Goal: Task Accomplishment & Management: Use online tool/utility

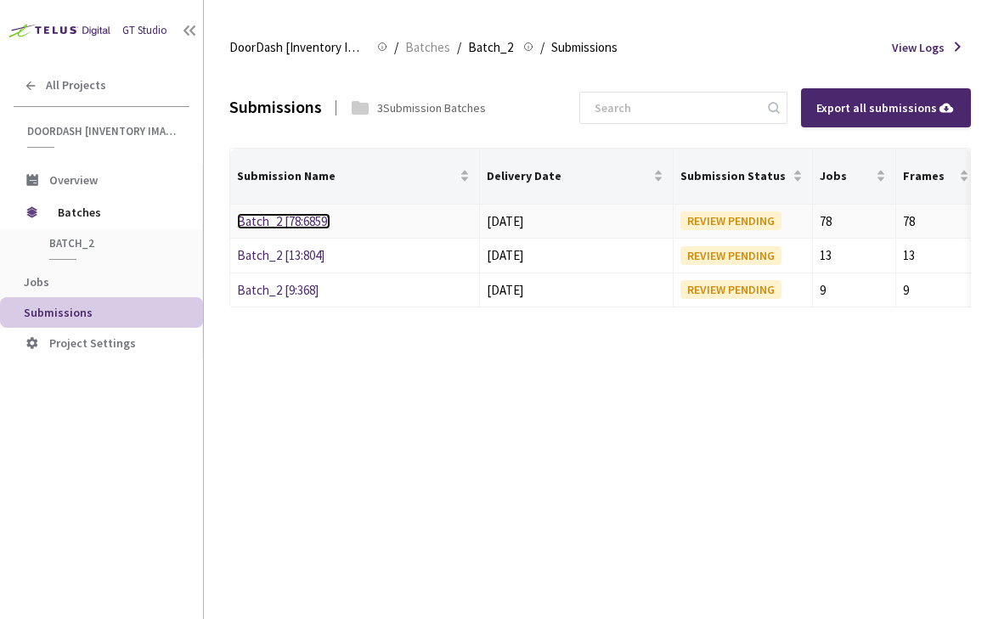
click at [280, 224] on link "Batch_2 [78:6859]" at bounding box center [283, 221] width 93 height 16
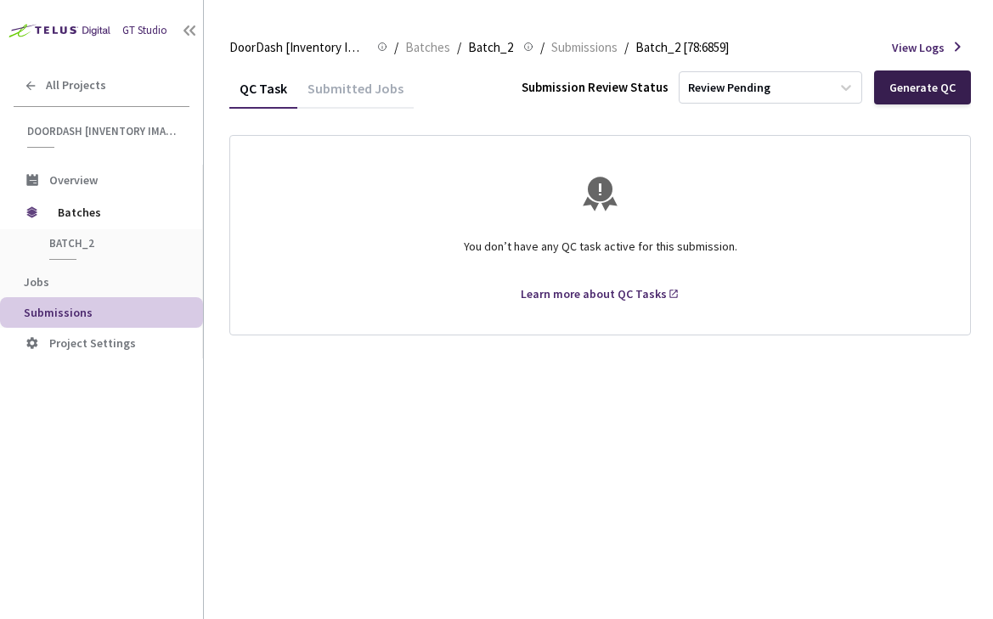
click at [907, 89] on div "Generate QC" at bounding box center [923, 88] width 66 height 14
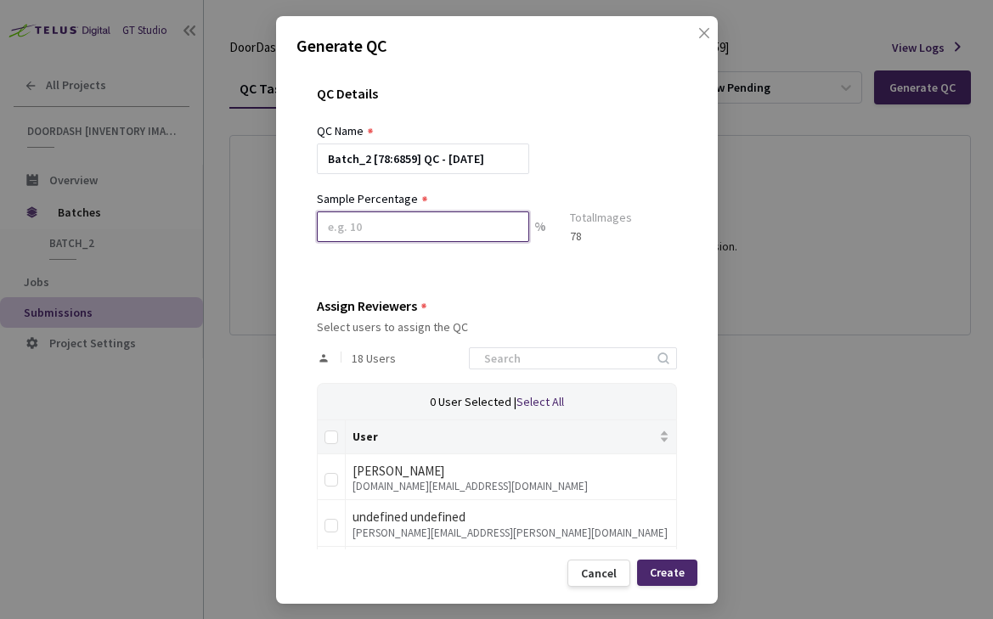
click at [484, 238] on input at bounding box center [423, 227] width 212 height 31
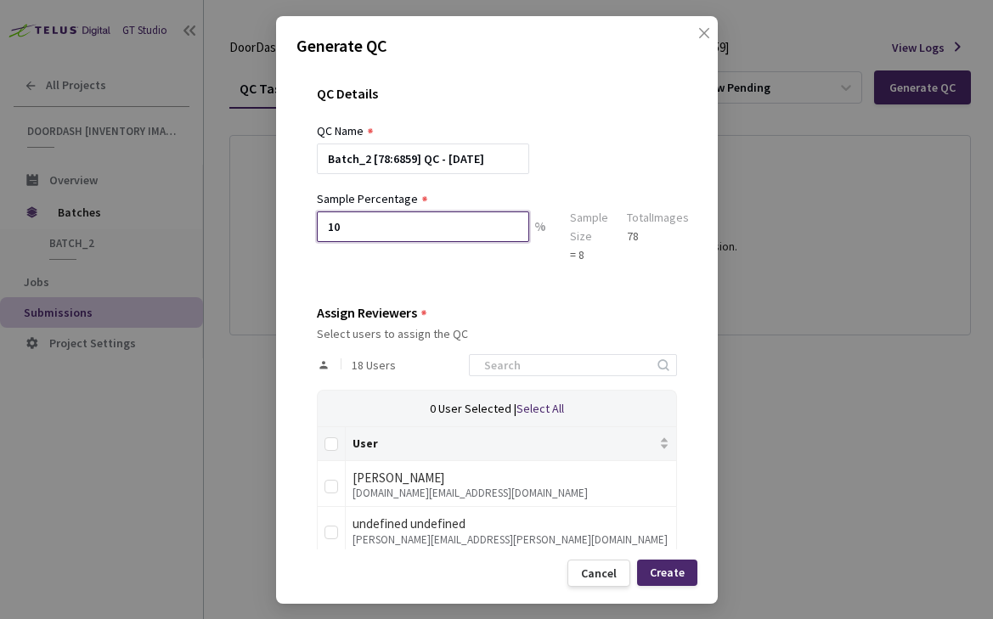
type input "1"
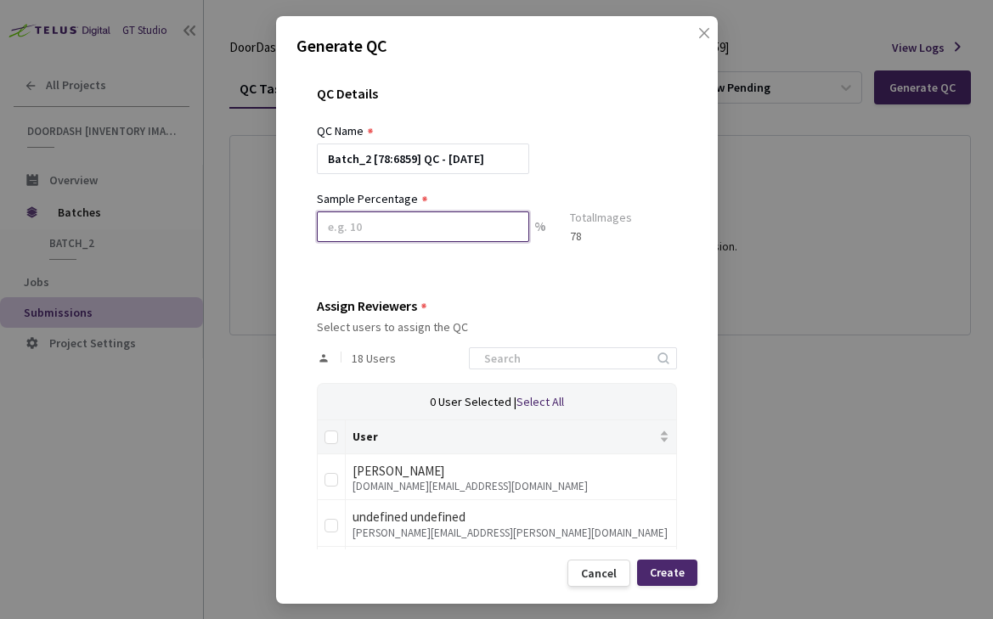
type input "2"
type input "5"
type input "1"
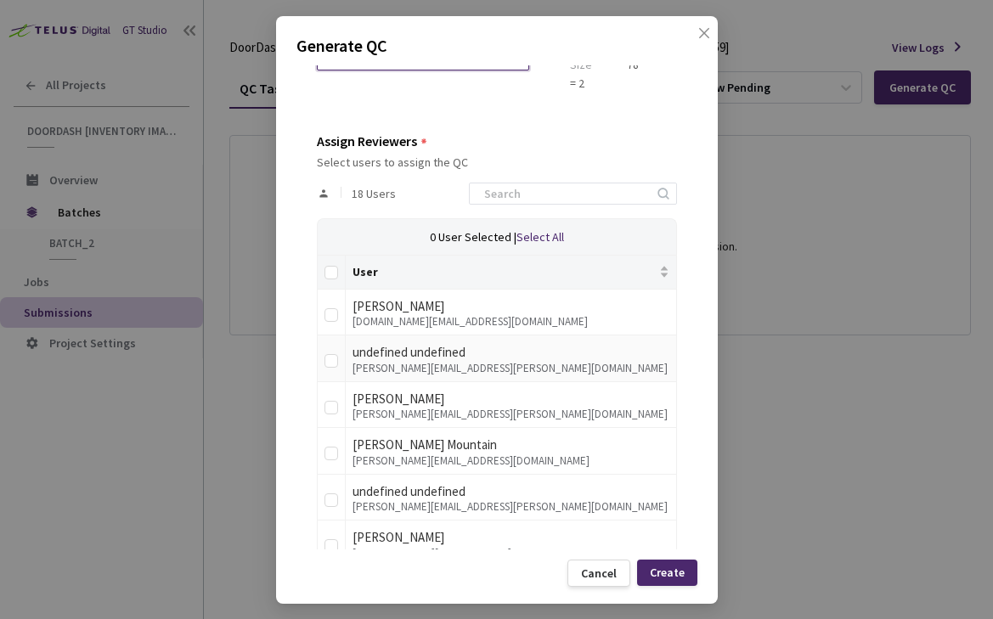
scroll to position [248, 0]
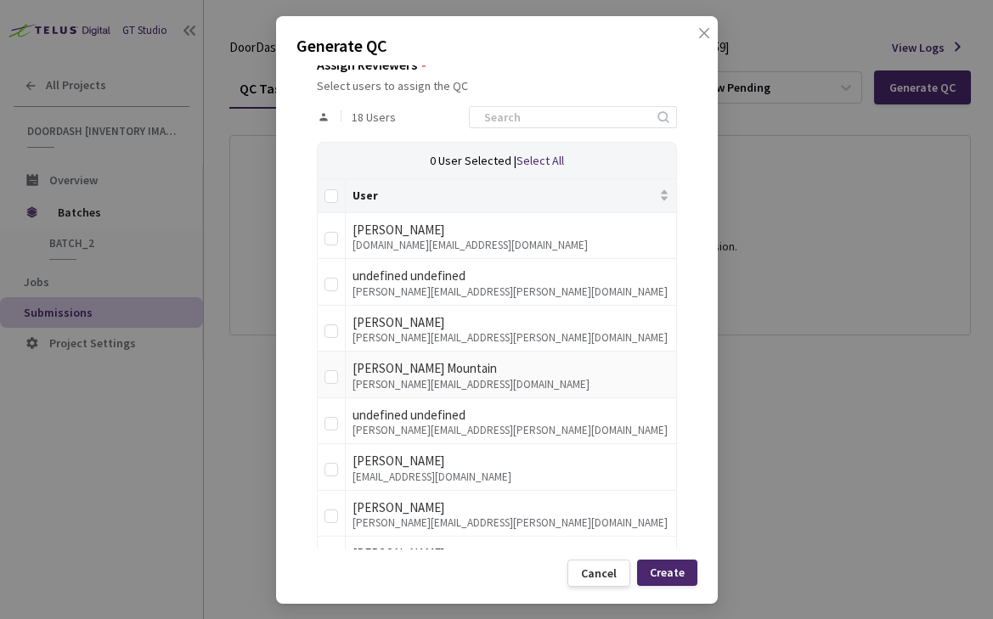
type input "2"
click at [401, 379] on div "caroline.mountain@doordash.com" at bounding box center [511, 385] width 317 height 12
click at [328, 378] on input "checkbox" at bounding box center [332, 377] width 14 height 14
checkbox input "true"
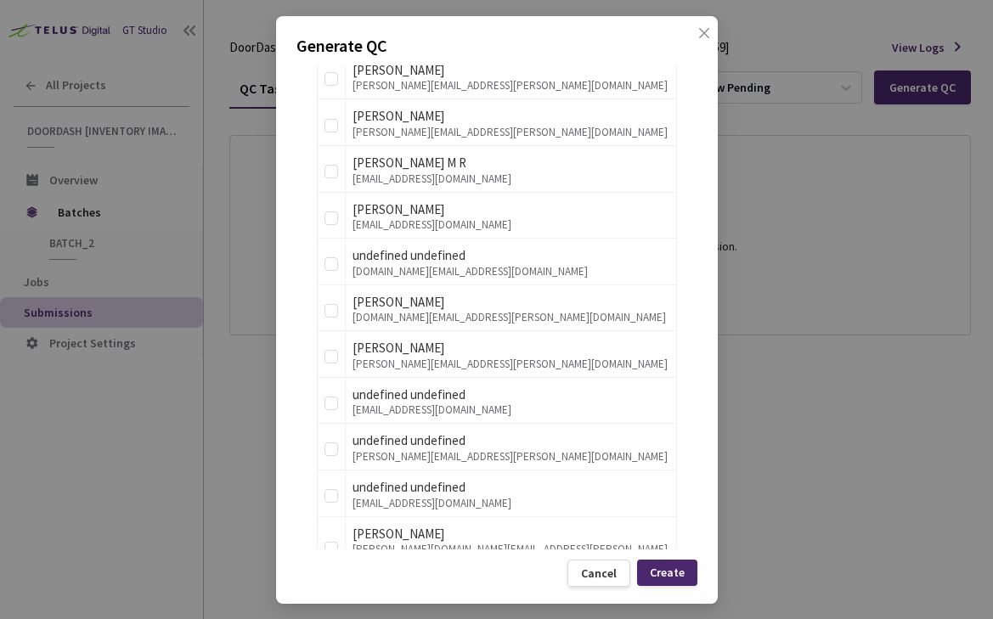
scroll to position [766, 0]
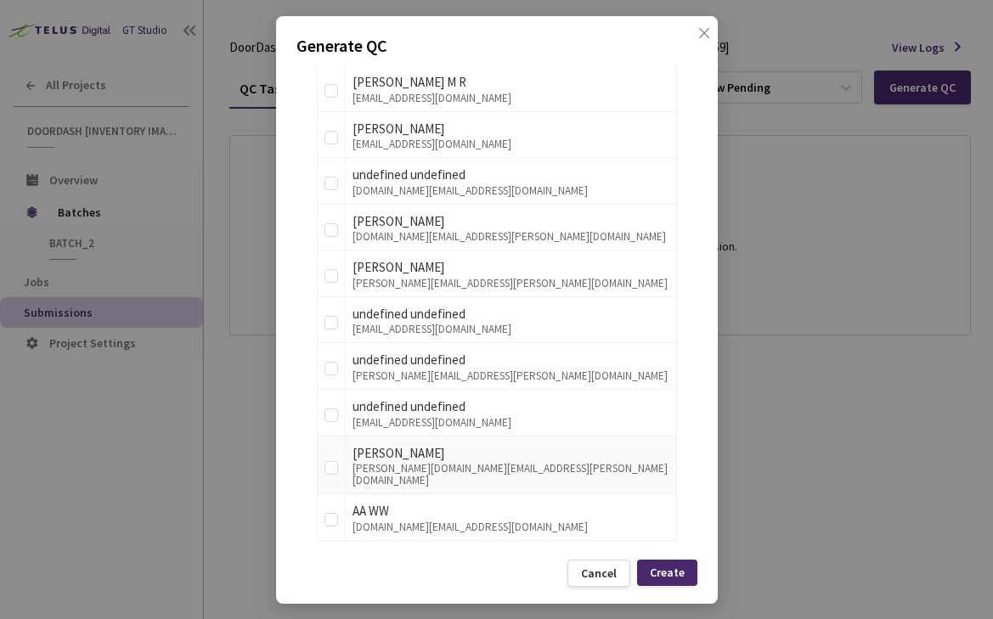
click at [368, 457] on div "Chris Wang" at bounding box center [511, 454] width 317 height 20
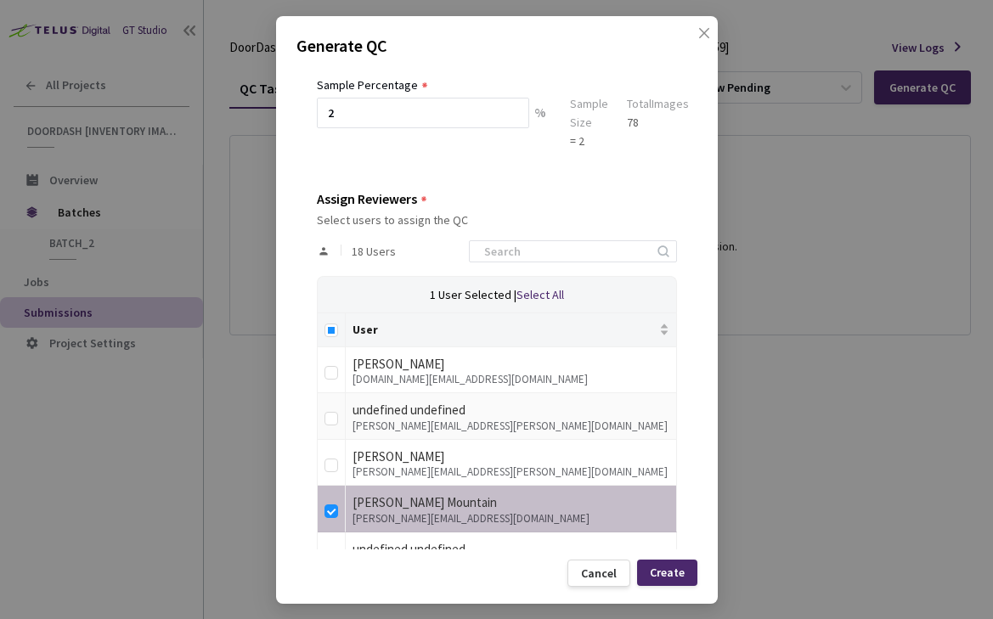
scroll to position [0, 0]
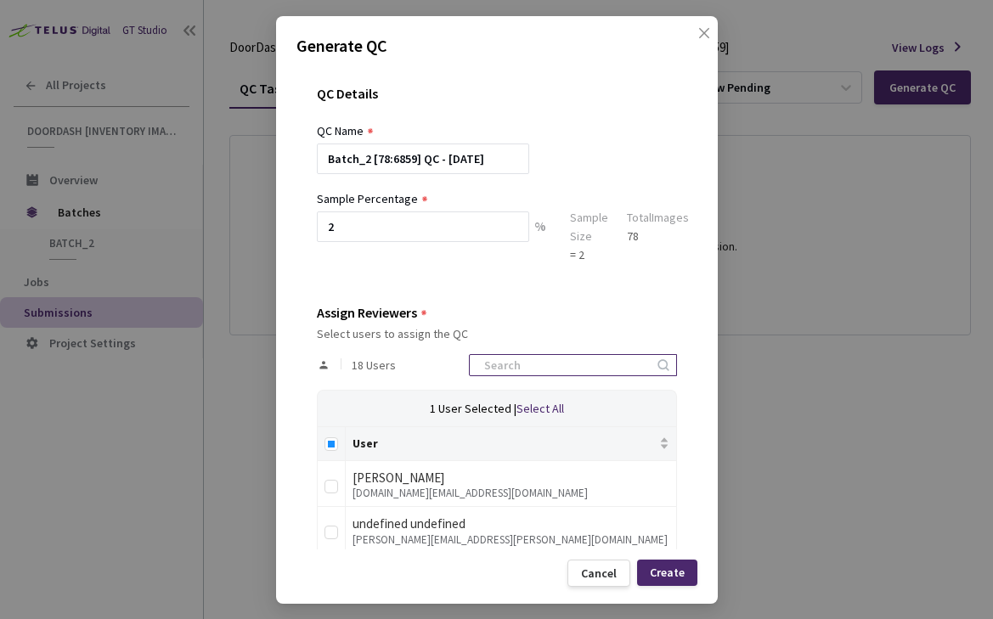
click at [567, 363] on input at bounding box center [564, 365] width 181 height 20
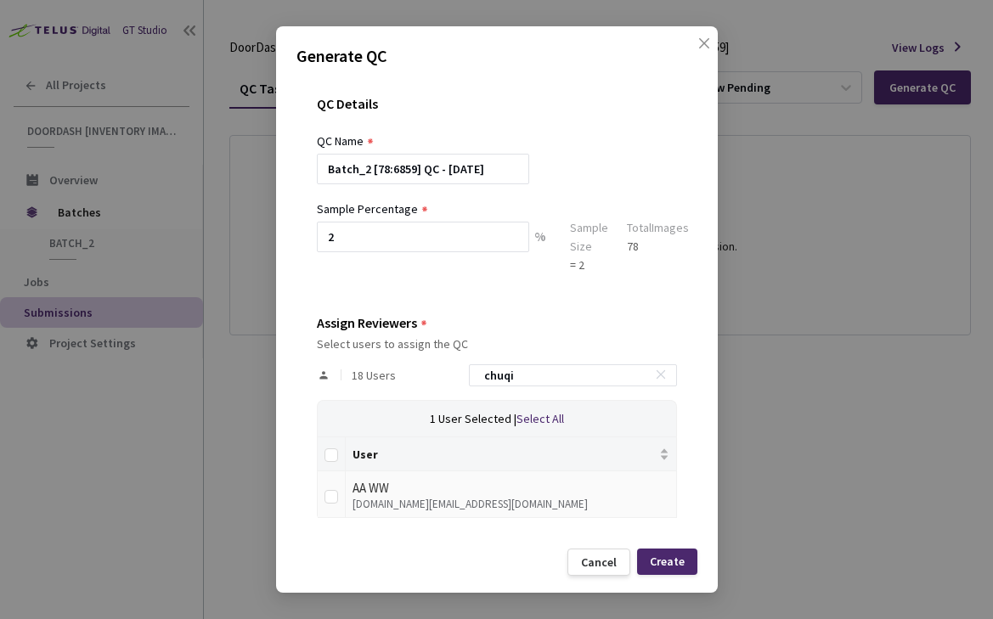
type input "chuqi"
click at [339, 494] on td at bounding box center [332, 495] width 28 height 47
click at [333, 499] on input "checkbox" at bounding box center [332, 497] width 14 height 14
checkbox input "true"
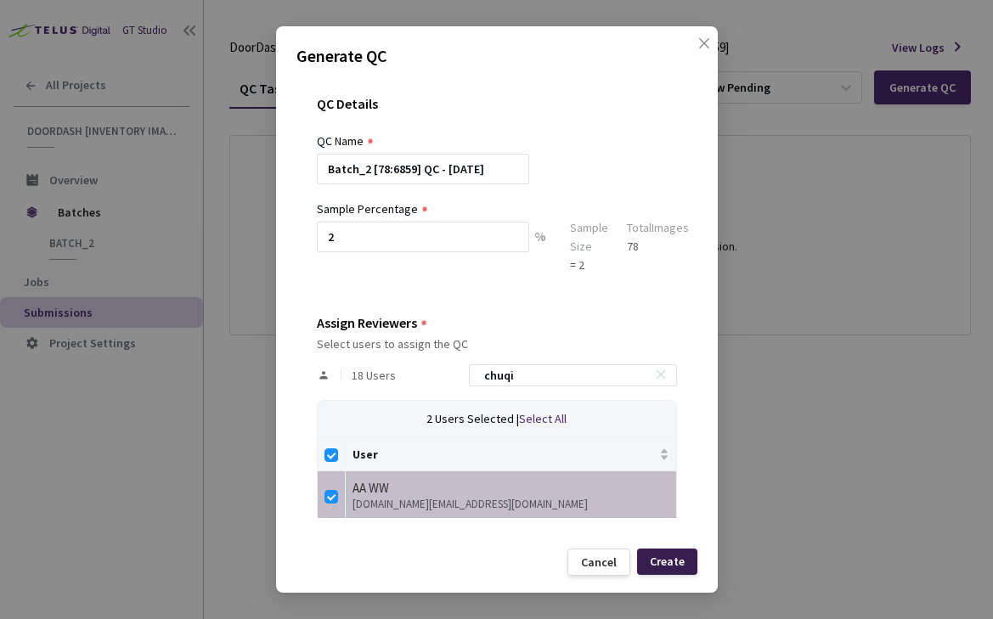
click at [690, 566] on div "Create" at bounding box center [667, 562] width 60 height 26
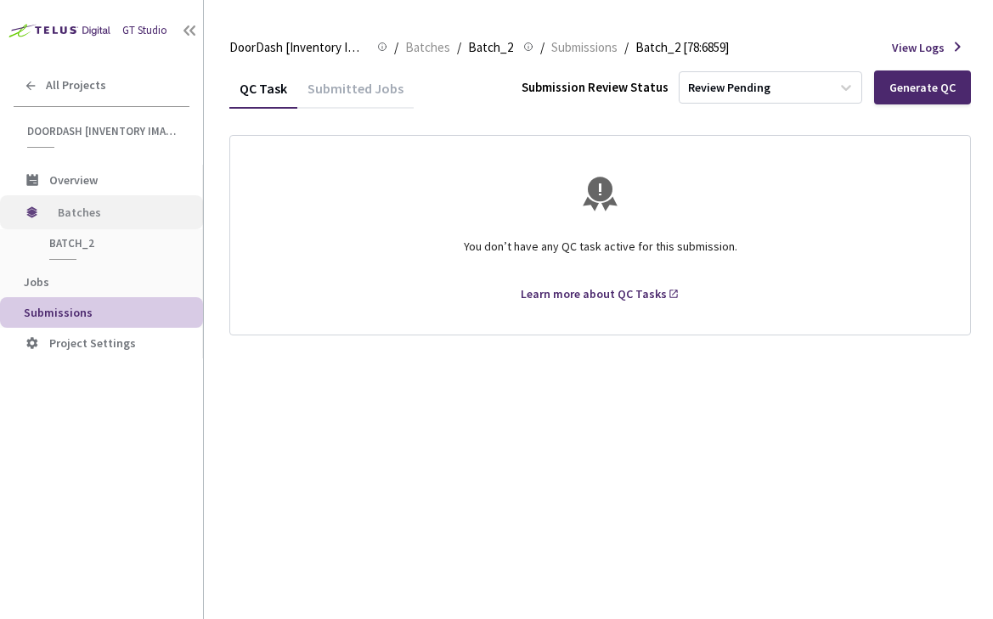
click at [110, 219] on span "Batches" at bounding box center [116, 212] width 116 height 34
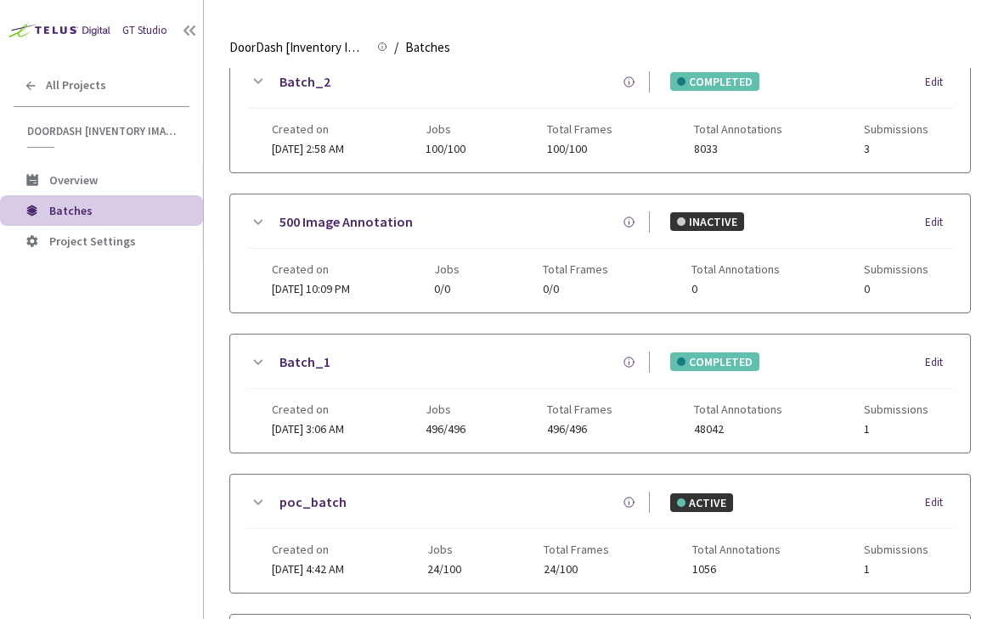
scroll to position [20, 0]
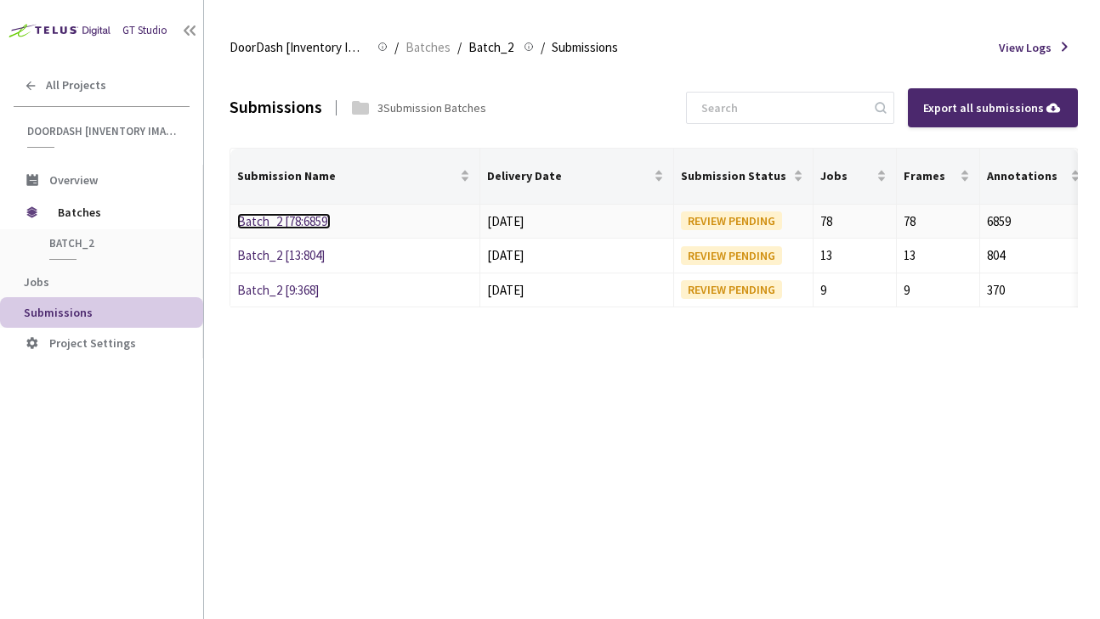
click at [280, 220] on link "Batch_2 [78:6859]" at bounding box center [283, 221] width 93 height 16
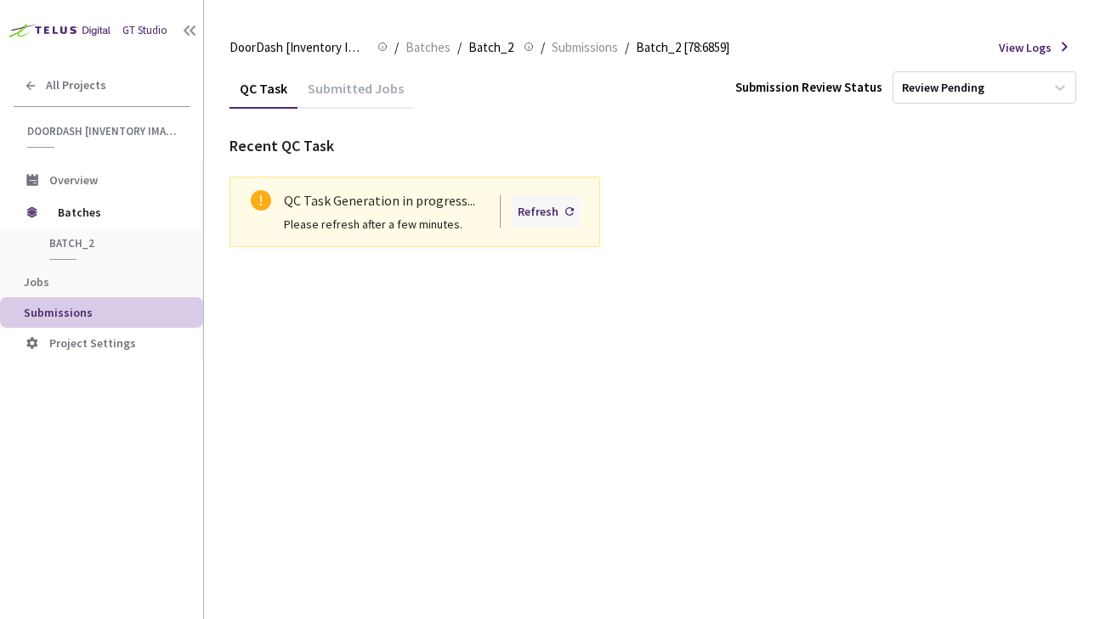
click at [539, 212] on div "Refresh" at bounding box center [538, 211] width 41 height 19
click at [534, 218] on div "Refresh" at bounding box center [538, 211] width 41 height 19
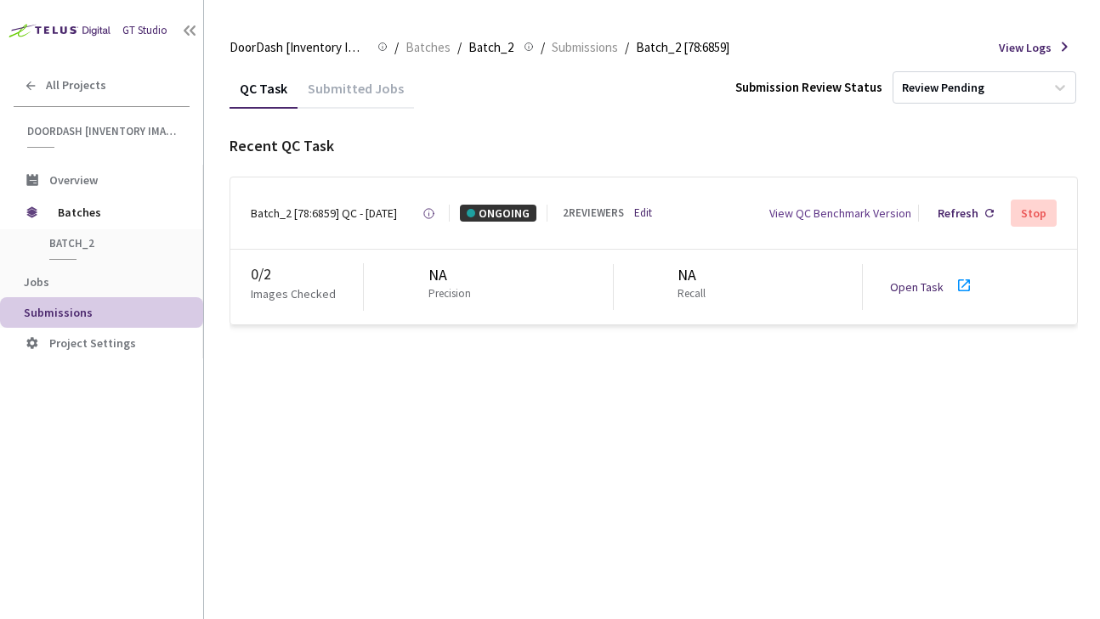
click at [942, 287] on div "Open Task" at bounding box center [922, 287] width 64 height 17
